Goal: Task Accomplishment & Management: Manage account settings

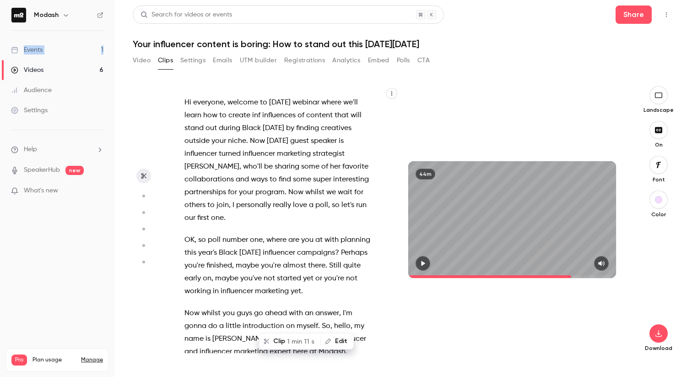
scroll to position [8630, 0]
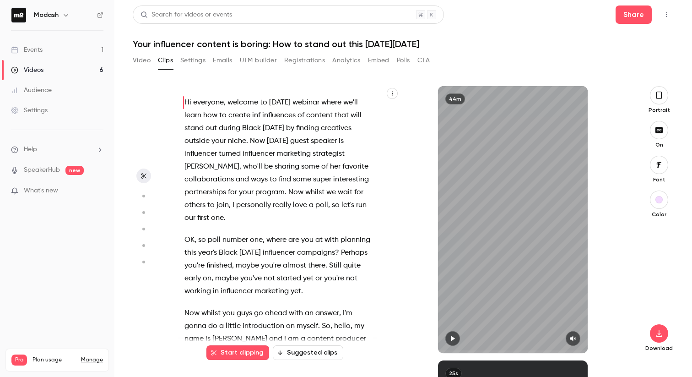
click at [32, 51] on div "Events" at bounding box center [27, 49] width 32 height 9
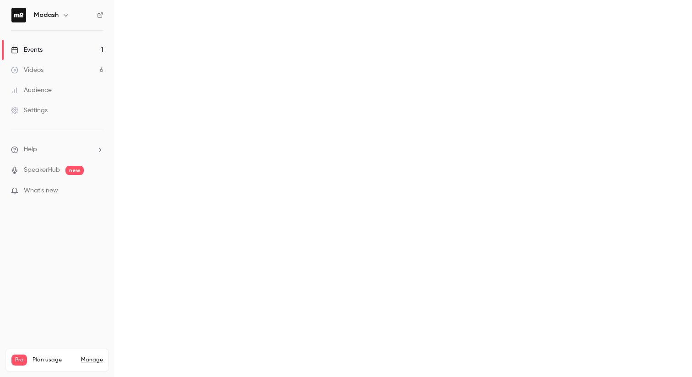
click at [32, 51] on div "Events" at bounding box center [27, 49] width 32 height 9
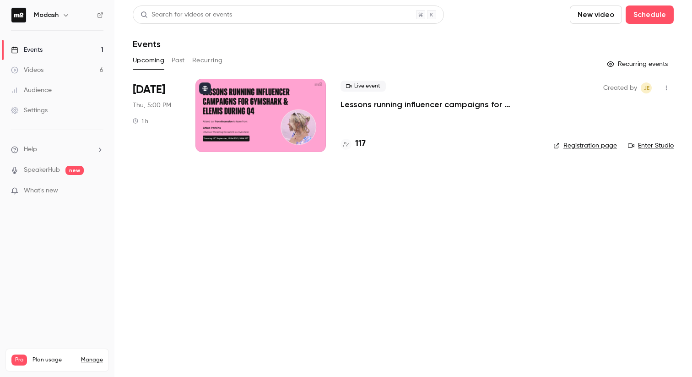
click at [366, 106] on p "Lessons running influencer campaigns for Gymshark & Elemis during Q4" at bounding box center [440, 104] width 198 height 11
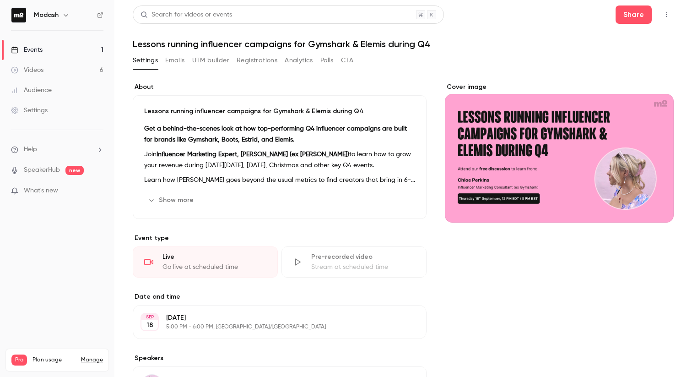
click at [185, 61] on button "Emails" at bounding box center [174, 60] width 19 height 15
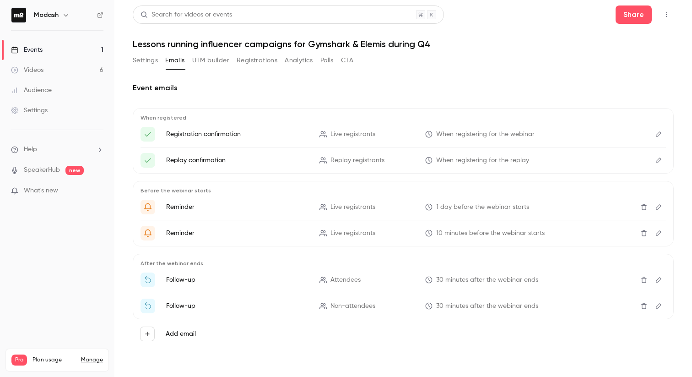
click at [510, 232] on span "10 minutes before the webinar starts" at bounding box center [490, 234] width 109 height 10
click at [657, 232] on icon "Edit" at bounding box center [658, 233] width 7 height 6
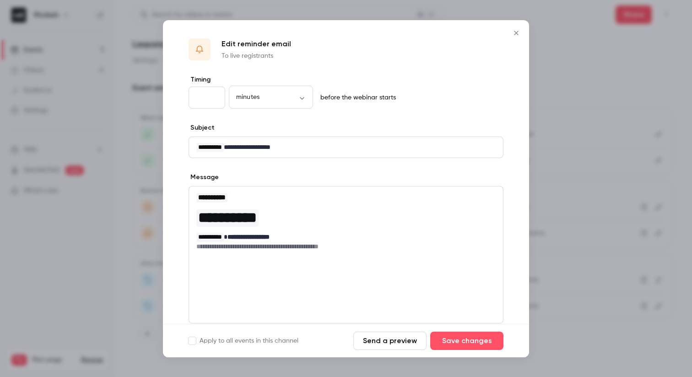
click at [202, 98] on input "**" at bounding box center [207, 98] width 37 height 22
type input "*"
click at [258, 95] on body "**********" at bounding box center [346, 188] width 692 height 377
click at [268, 151] on li "hours" at bounding box center [271, 152] width 84 height 24
type input "*****"
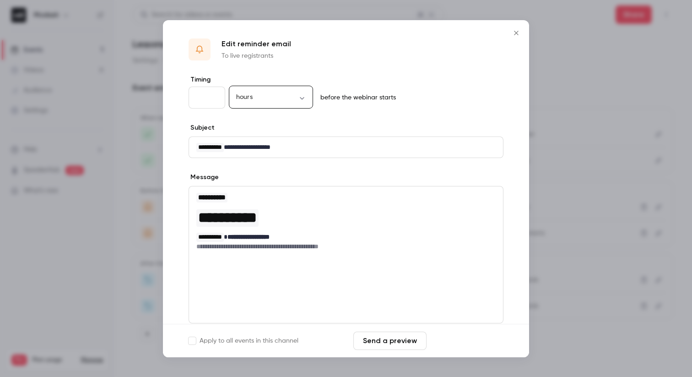
click at [472, 336] on button "Save changes" at bounding box center [466, 341] width 73 height 18
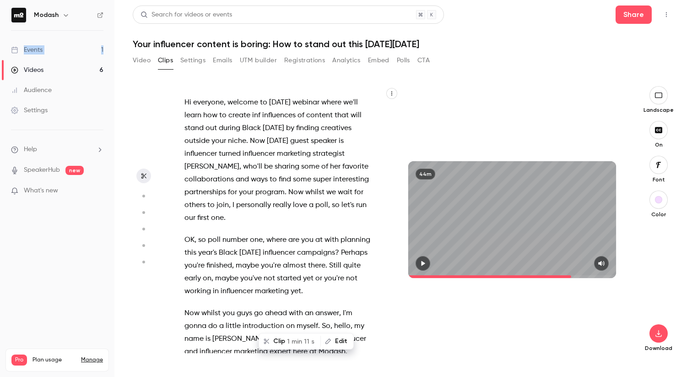
scroll to position [8630, 0]
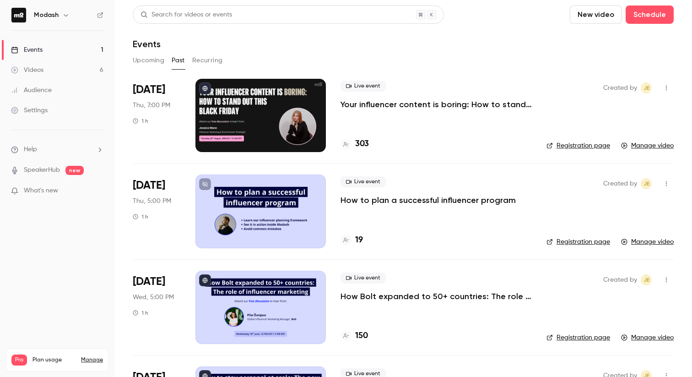
click at [71, 52] on link "Events 1" at bounding box center [57, 50] width 114 height 20
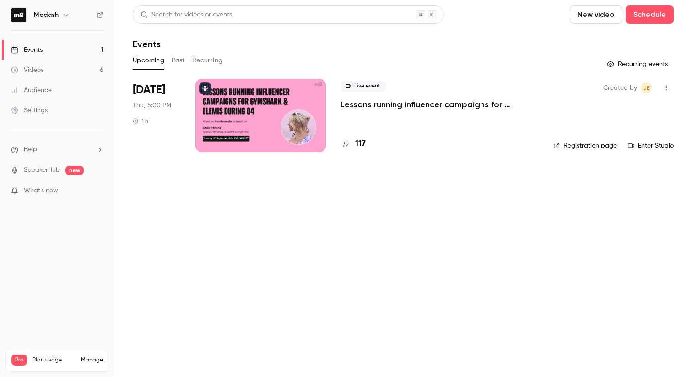
click at [343, 144] on div at bounding box center [346, 144] width 11 height 11
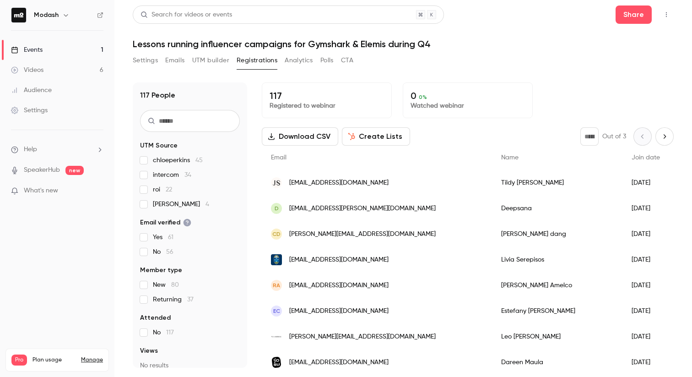
click at [45, 52] on link "Events 1" at bounding box center [57, 50] width 114 height 20
